Goal: Find specific page/section: Find specific page/section

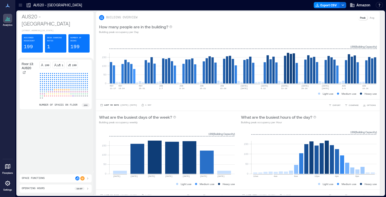
click at [6, 173] on p "Floorplans" at bounding box center [7, 173] width 11 height 3
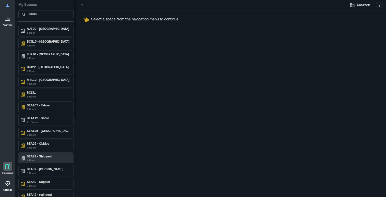
scroll to position [29, 0]
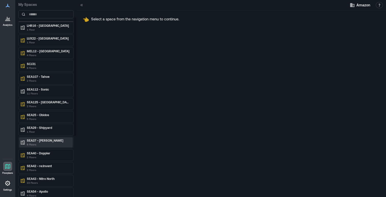
click at [47, 144] on p "6 Floors" at bounding box center [48, 145] width 43 height 4
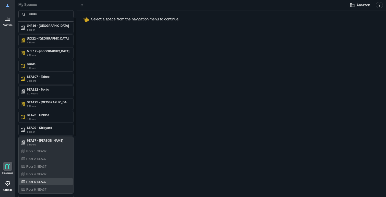
click at [47, 180] on div "Floor 5: SEA37" at bounding box center [45, 181] width 50 height 5
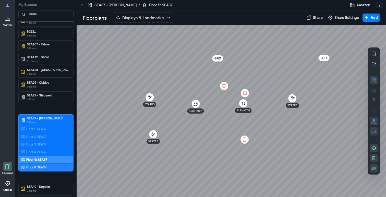
scroll to position [62, 0]
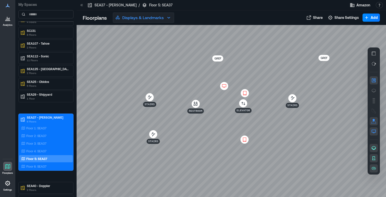
click at [138, 21] on button "Displays & Landmarks" at bounding box center [143, 18] width 61 height 10
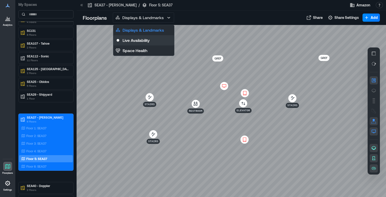
click at [136, 44] on button "Live Availability" at bounding box center [143, 40] width 61 height 10
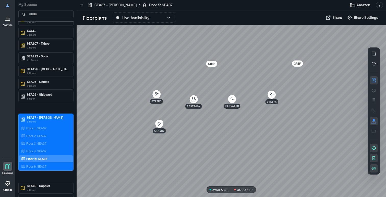
drag, startPoint x: 308, startPoint y: 86, endPoint x: 285, endPoint y: 87, distance: 22.8
click at [286, 87] on div at bounding box center [232, 111] width 310 height 172
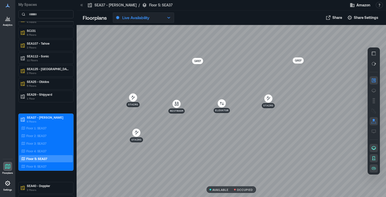
click at [152, 19] on button "Live Availability" at bounding box center [143, 18] width 61 height 10
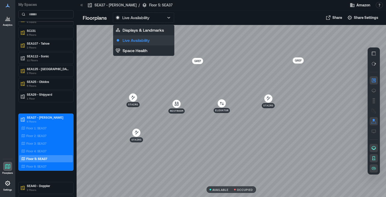
click at [145, 39] on p "Live Availability" at bounding box center [136, 40] width 27 height 6
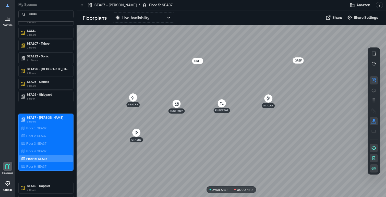
click at [146, 41] on div at bounding box center [232, 111] width 310 height 172
